Goal: Transaction & Acquisition: Purchase product/service

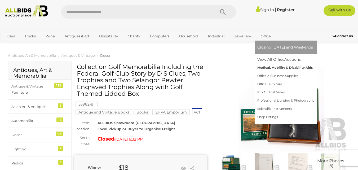
click at [267, 68] on link "Medical, Mobility & Disability Aids" at bounding box center [286, 68] width 57 height 8
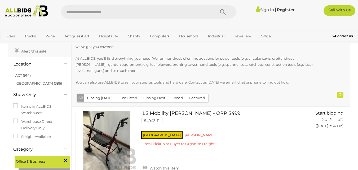
scroll to position [12, 0]
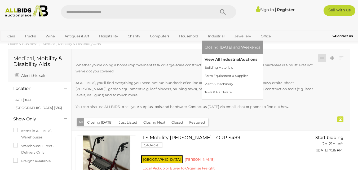
click at [213, 59] on link "View All Industrial Auctions" at bounding box center [233, 59] width 56 height 8
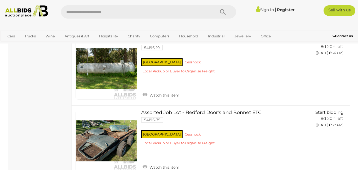
scroll to position [2055, 0]
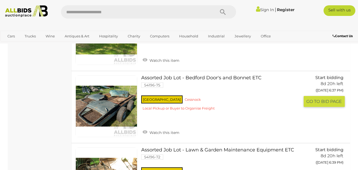
click at [108, 97] on link at bounding box center [107, 106] width 62 height 62
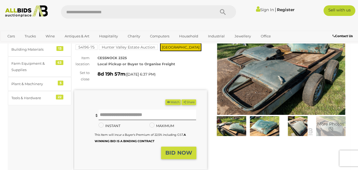
scroll to position [38, 0]
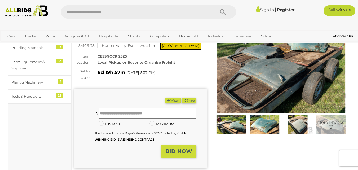
click at [251, 73] on img at bounding box center [281, 71] width 133 height 86
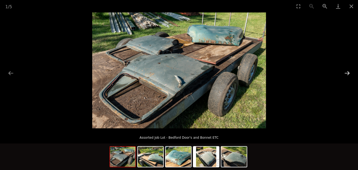
click at [348, 74] on button "Next slide" at bounding box center [347, 73] width 11 height 10
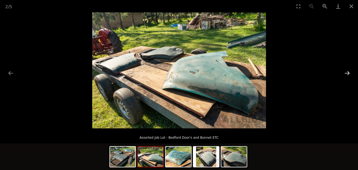
click at [348, 74] on button "Next slide" at bounding box center [347, 73] width 11 height 10
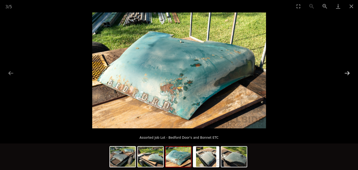
click at [348, 74] on button "Next slide" at bounding box center [347, 73] width 11 height 10
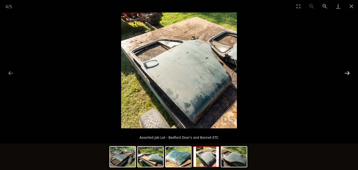
click at [348, 74] on button "Next slide" at bounding box center [347, 73] width 11 height 10
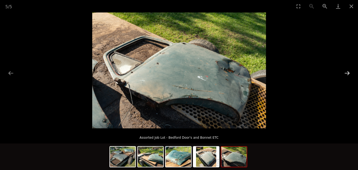
click at [348, 74] on button "Next slide" at bounding box center [347, 73] width 11 height 10
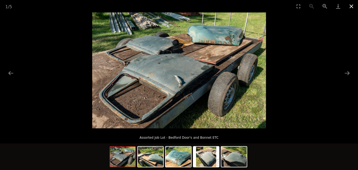
click at [353, 6] on button "Close gallery" at bounding box center [351, 6] width 13 height 12
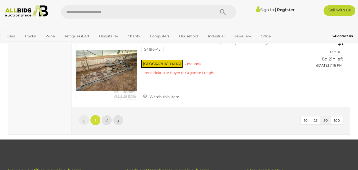
scroll to position [3836, 0]
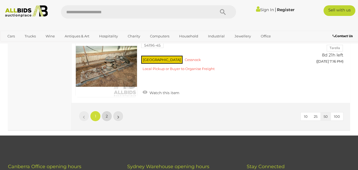
click at [107, 114] on span "2" at bounding box center [107, 116] width 2 height 5
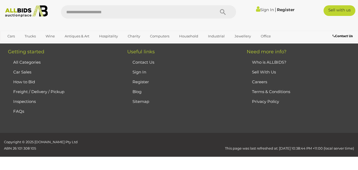
scroll to position [89, 0]
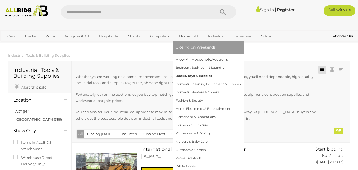
click at [192, 76] on link "Books, Toys & Hobbies" at bounding box center [208, 76] width 65 height 8
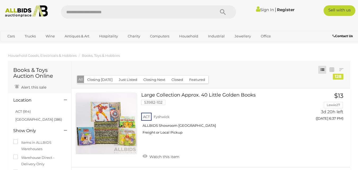
drag, startPoint x: 361, startPoint y: 9, endPoint x: 344, endPoint y: 2, distance: 17.9
click at [113, 14] on input "text" at bounding box center [135, 11] width 149 height 13
type input "****"
click at [223, 11] on icon "Search" at bounding box center [223, 12] width 6 height 8
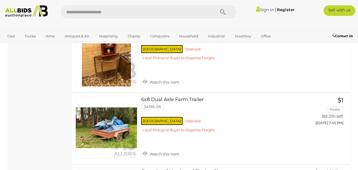
scroll to position [3157, 0]
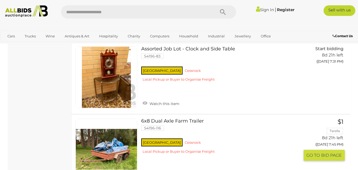
click at [107, 121] on link at bounding box center [107, 150] width 62 height 62
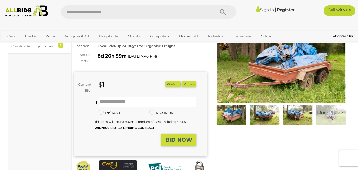
scroll to position [45, 0]
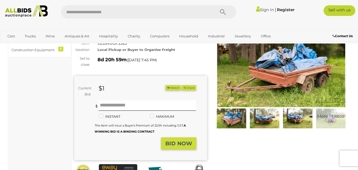
click at [283, 67] on img at bounding box center [281, 65] width 133 height 86
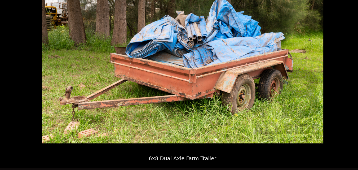
click at [173, 104] on img at bounding box center [179, 70] width 174 height 116
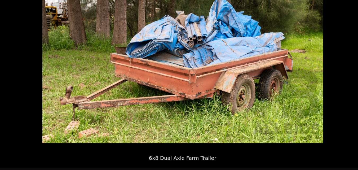
click at [173, 104] on img at bounding box center [179, 70] width 174 height 116
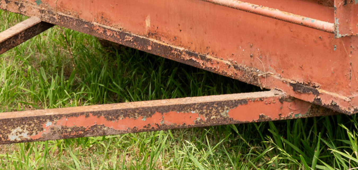
drag, startPoint x: 122, startPoint y: 114, endPoint x: 177, endPoint y: 106, distance: 55.7
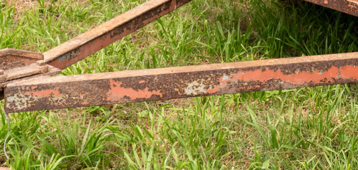
drag, startPoint x: 105, startPoint y: 116, endPoint x: 207, endPoint y: 88, distance: 106.3
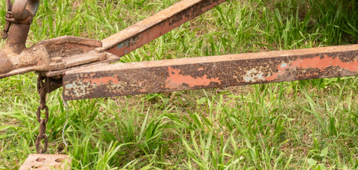
drag, startPoint x: 123, startPoint y: 90, endPoint x: 157, endPoint y: 83, distance: 34.6
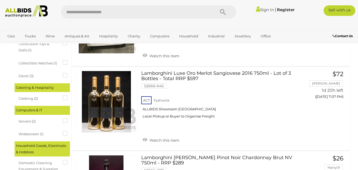
scroll to position [3217, 0]
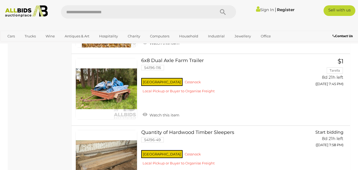
click at [88, 13] on input "text" at bounding box center [135, 11] width 149 height 13
type input "****"
click at [223, 10] on icon "Search" at bounding box center [223, 12] width 6 height 8
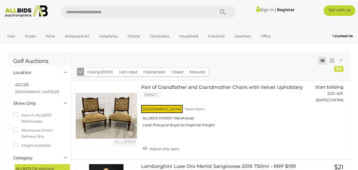
click at [18, 84] on link "ACT (29)" at bounding box center [22, 84] width 14 height 4
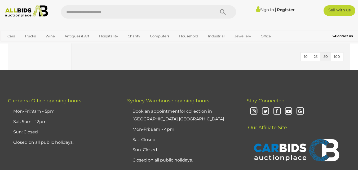
scroll to position [4251, 0]
